Goal: Check status

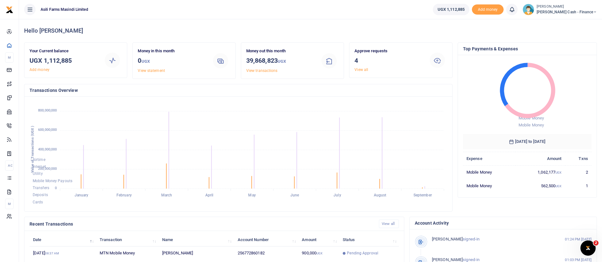
scroll to position [117, 0]
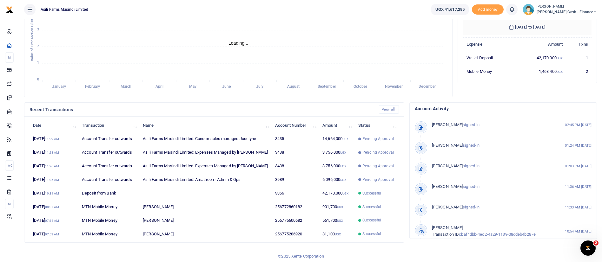
scroll to position [117, 0]
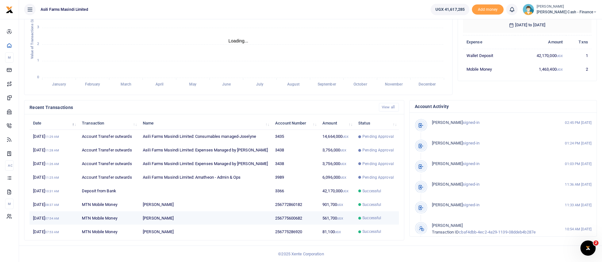
click at [335, 217] on td "561,700 UGX" at bounding box center [337, 219] width 36 height 14
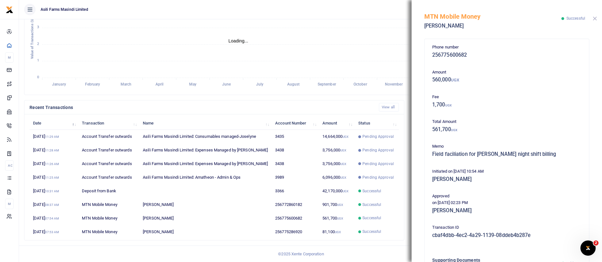
click at [596, 18] on button "Close" at bounding box center [594, 18] width 4 height 4
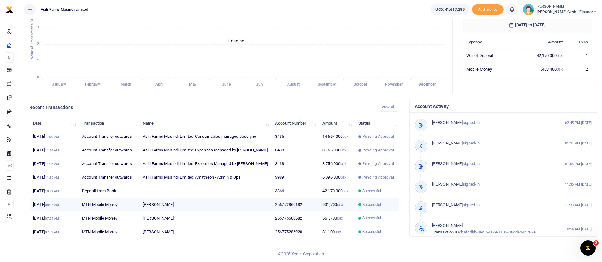
click at [378, 207] on span "Successful" at bounding box center [371, 205] width 19 height 6
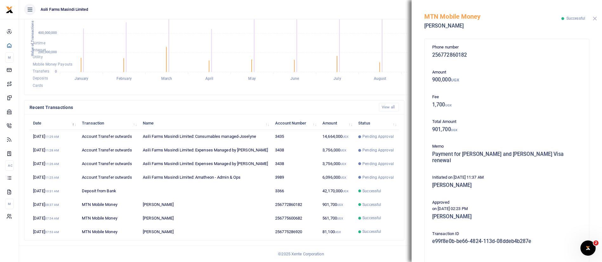
click at [595, 18] on button "Close" at bounding box center [594, 18] width 4 height 4
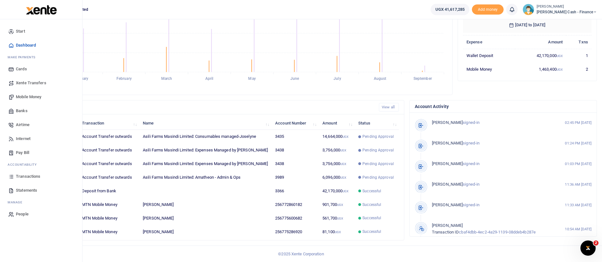
click at [26, 177] on span "Transactions" at bounding box center [28, 176] width 24 height 6
